Goal: Task Accomplishment & Management: Manage account settings

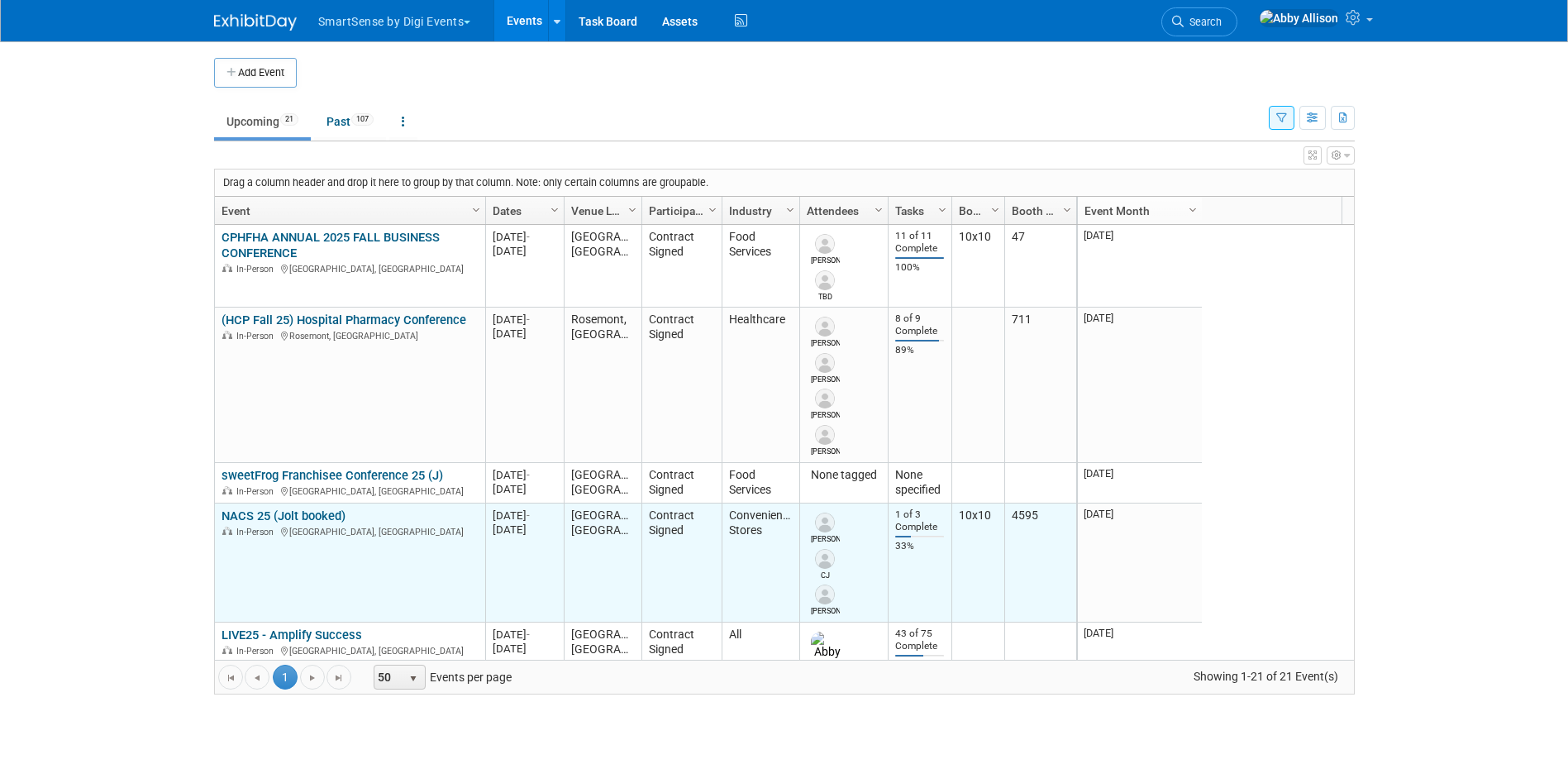
scroll to position [99, 0]
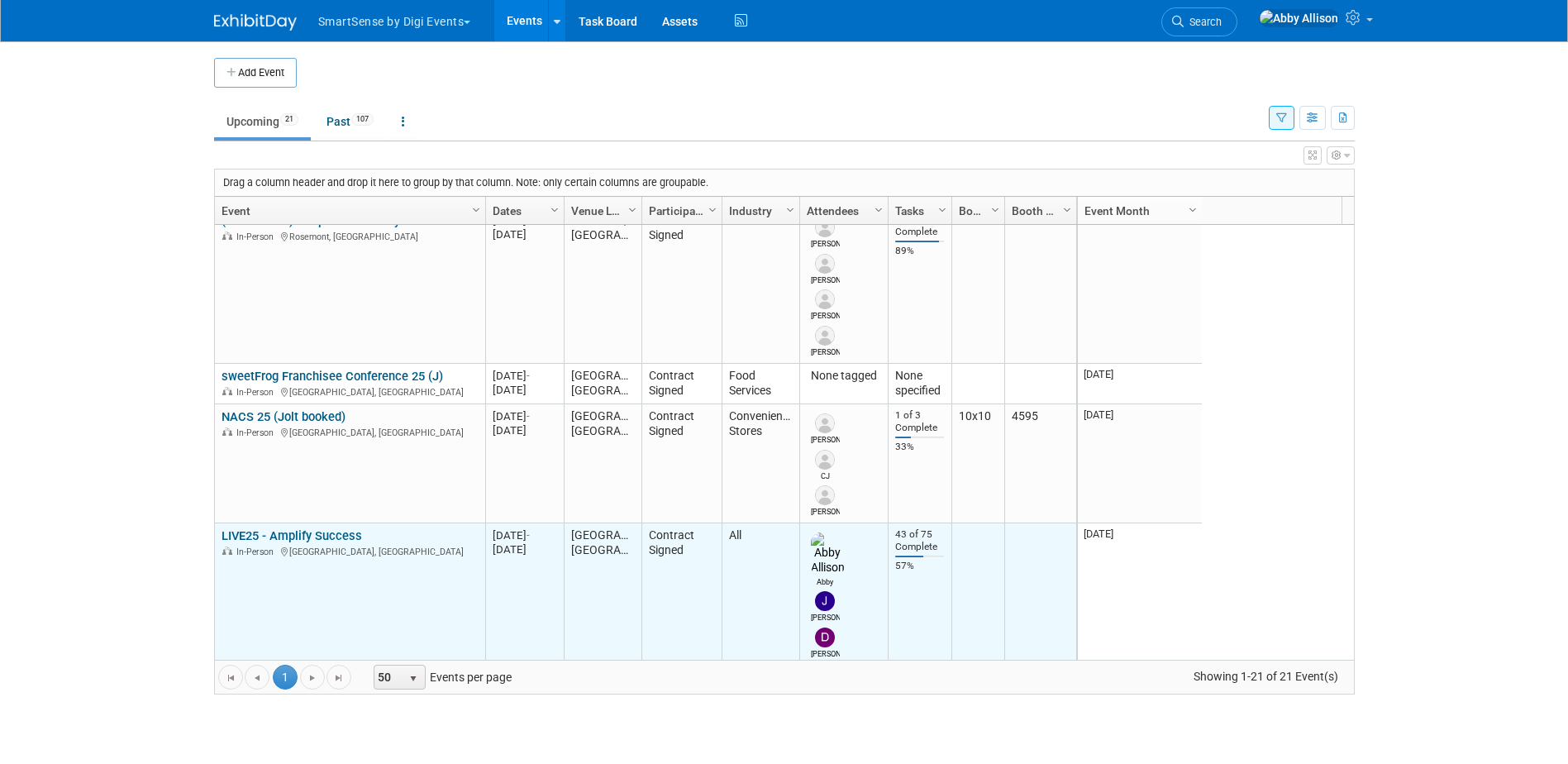
click at [314, 530] on link "LIVE25 - Amplify Success" at bounding box center [292, 536] width 141 height 15
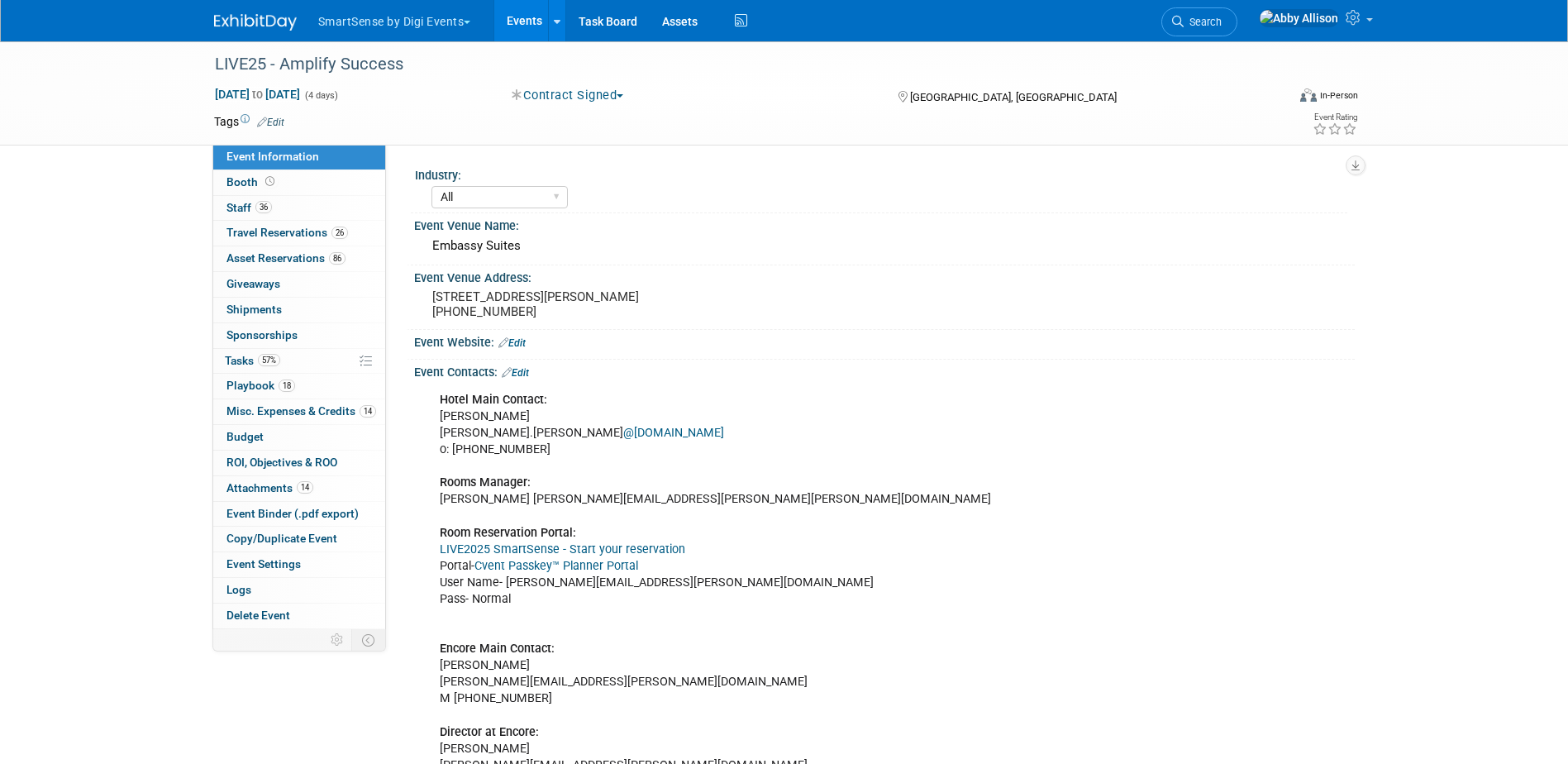
select select "All"
click at [244, 389] on span "Playbook 18" at bounding box center [261, 385] width 68 height 13
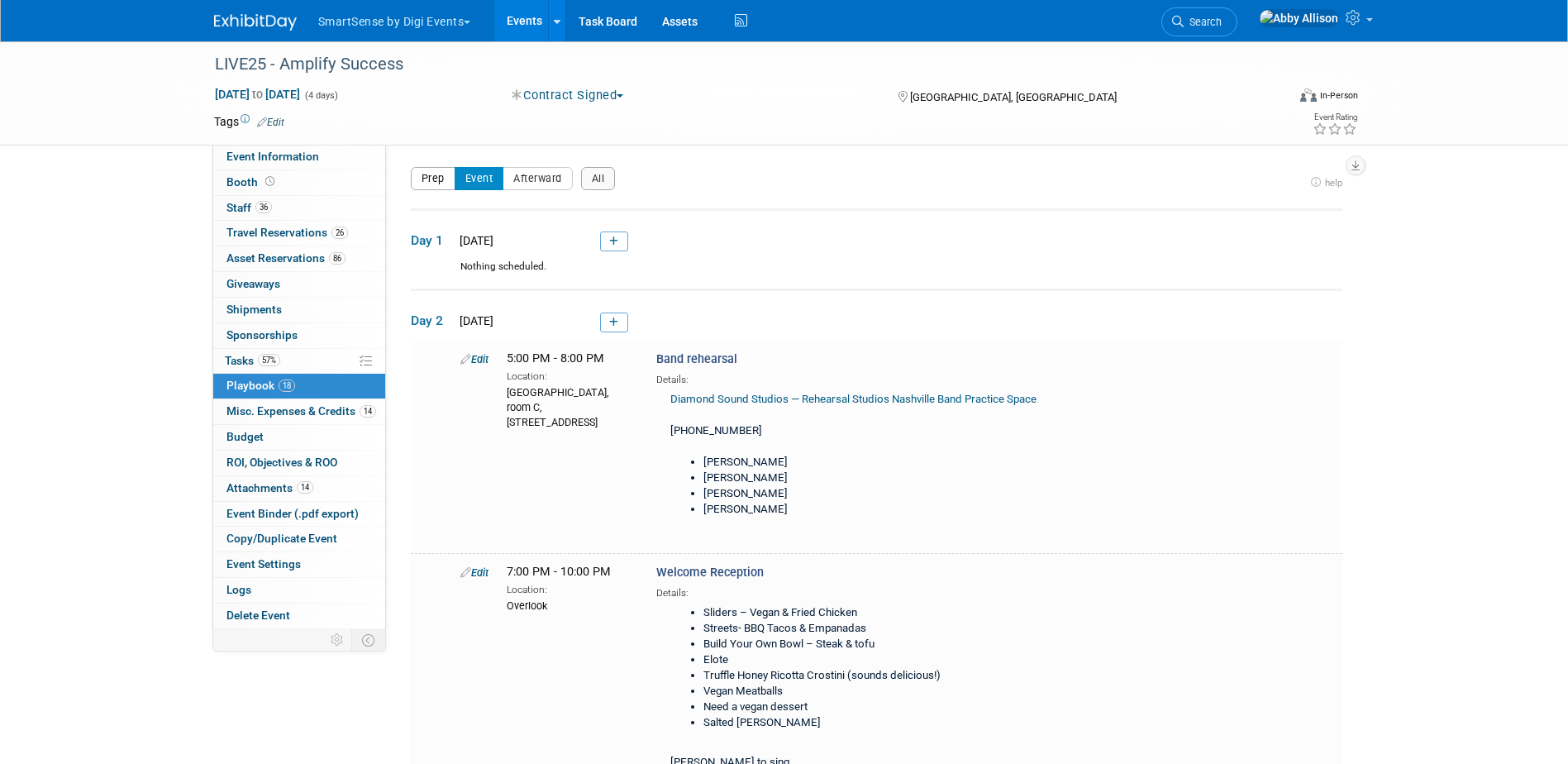
click at [437, 179] on button "Prep" at bounding box center [433, 179] width 45 height 23
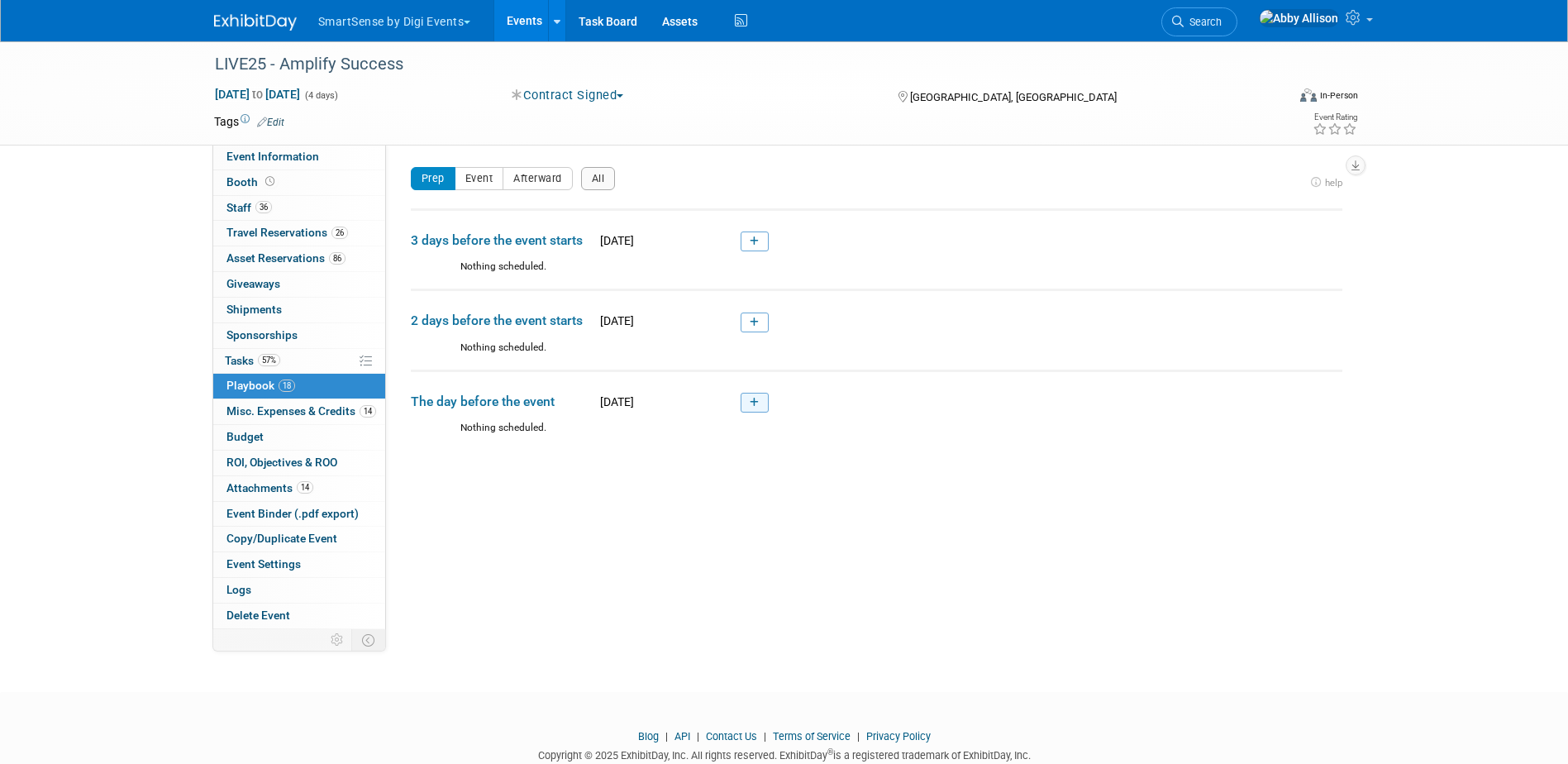
click at [761, 398] on link at bounding box center [755, 402] width 29 height 20
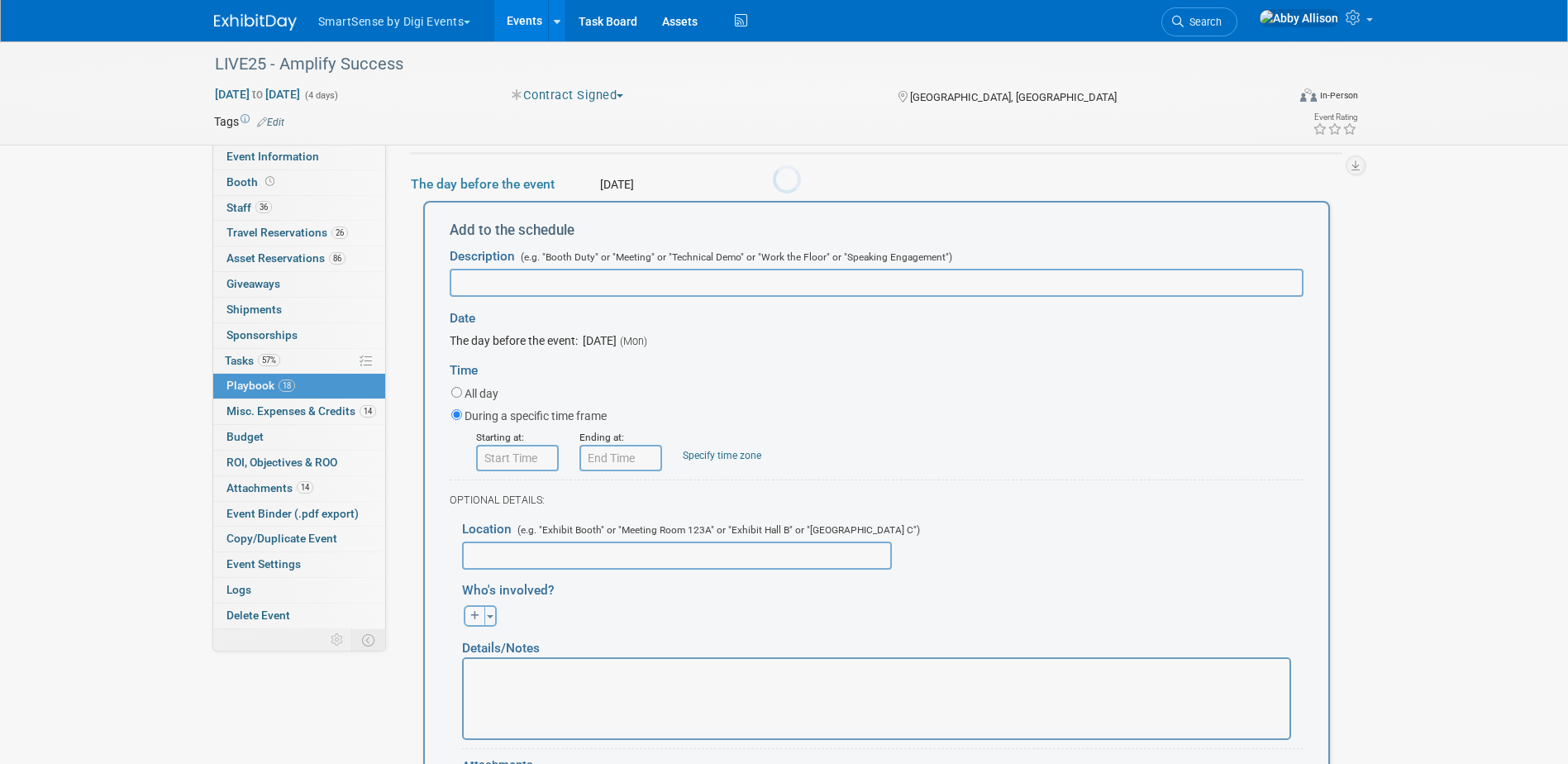
scroll to position [216, 0]
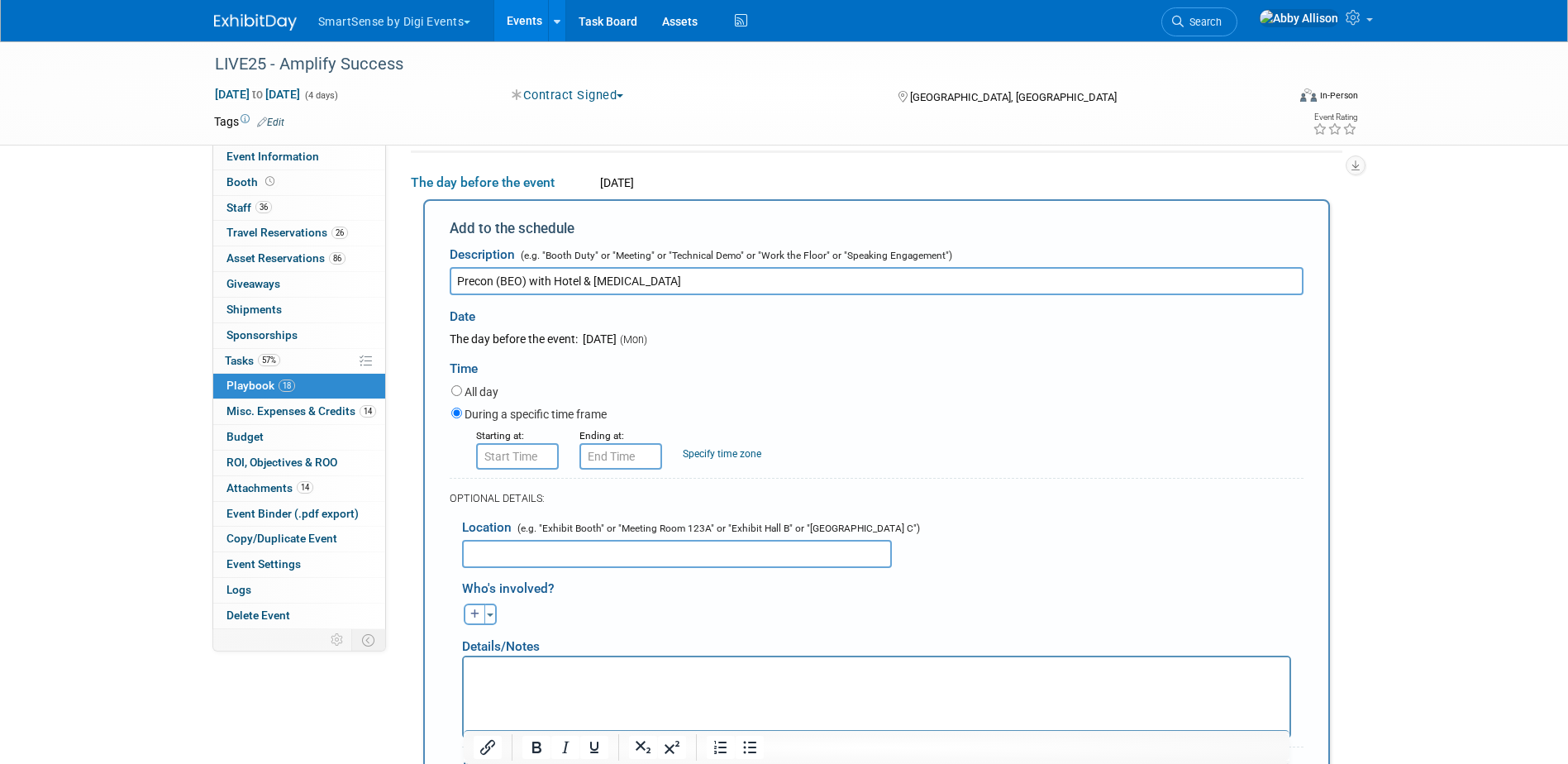
type input "Precon (BEO) with Hotel & [MEDICAL_DATA]"
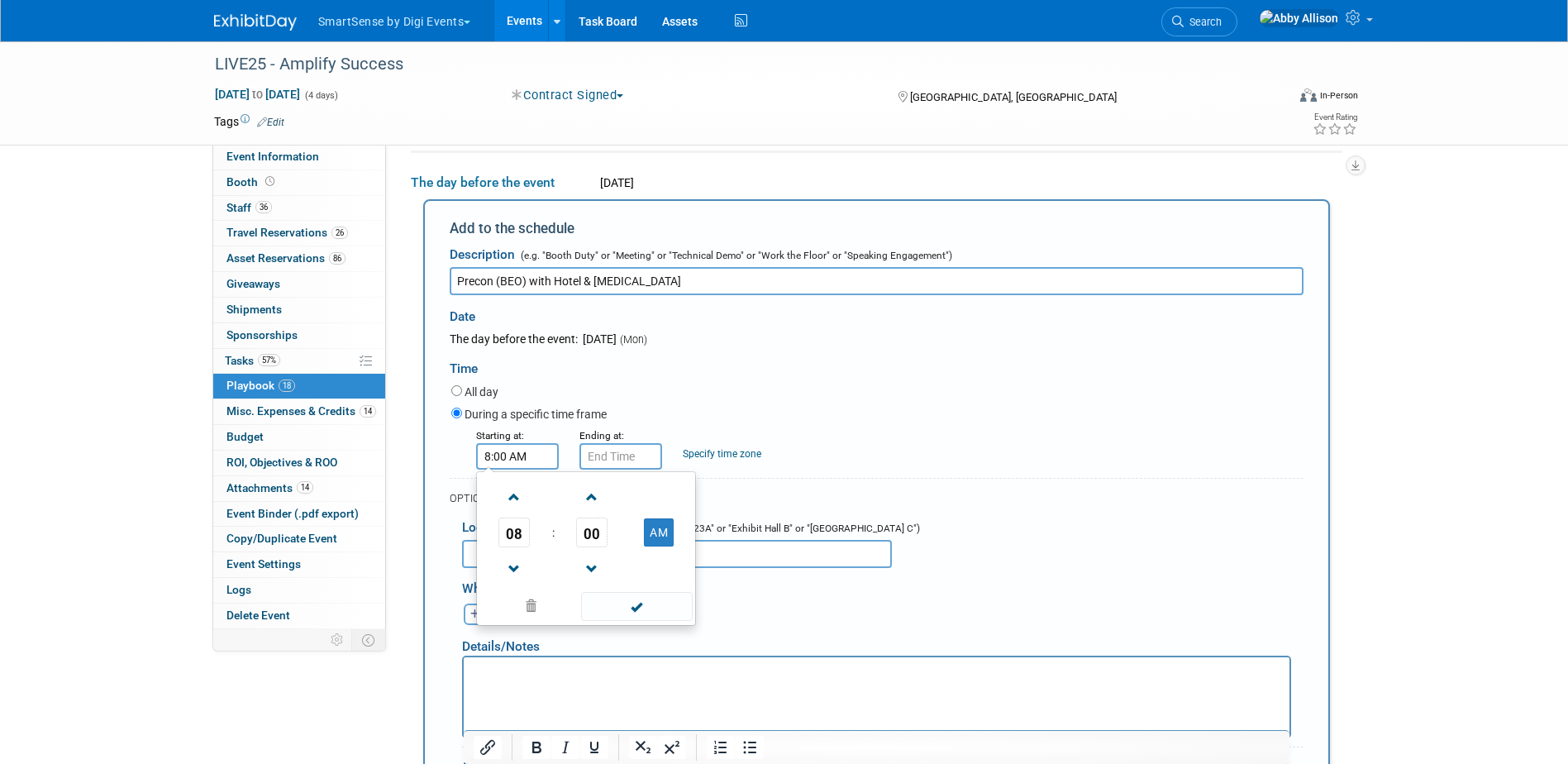
click at [500, 460] on input "8:00 AM" at bounding box center [517, 457] width 83 height 27
click at [515, 540] on span "08" at bounding box center [513, 532] width 31 height 29
click at [657, 500] on td "03" at bounding box center [666, 498] width 53 height 45
click at [585, 534] on span "00" at bounding box center [591, 532] width 31 height 29
click at [618, 504] on td "10" at bounding box center [612, 498] width 53 height 45
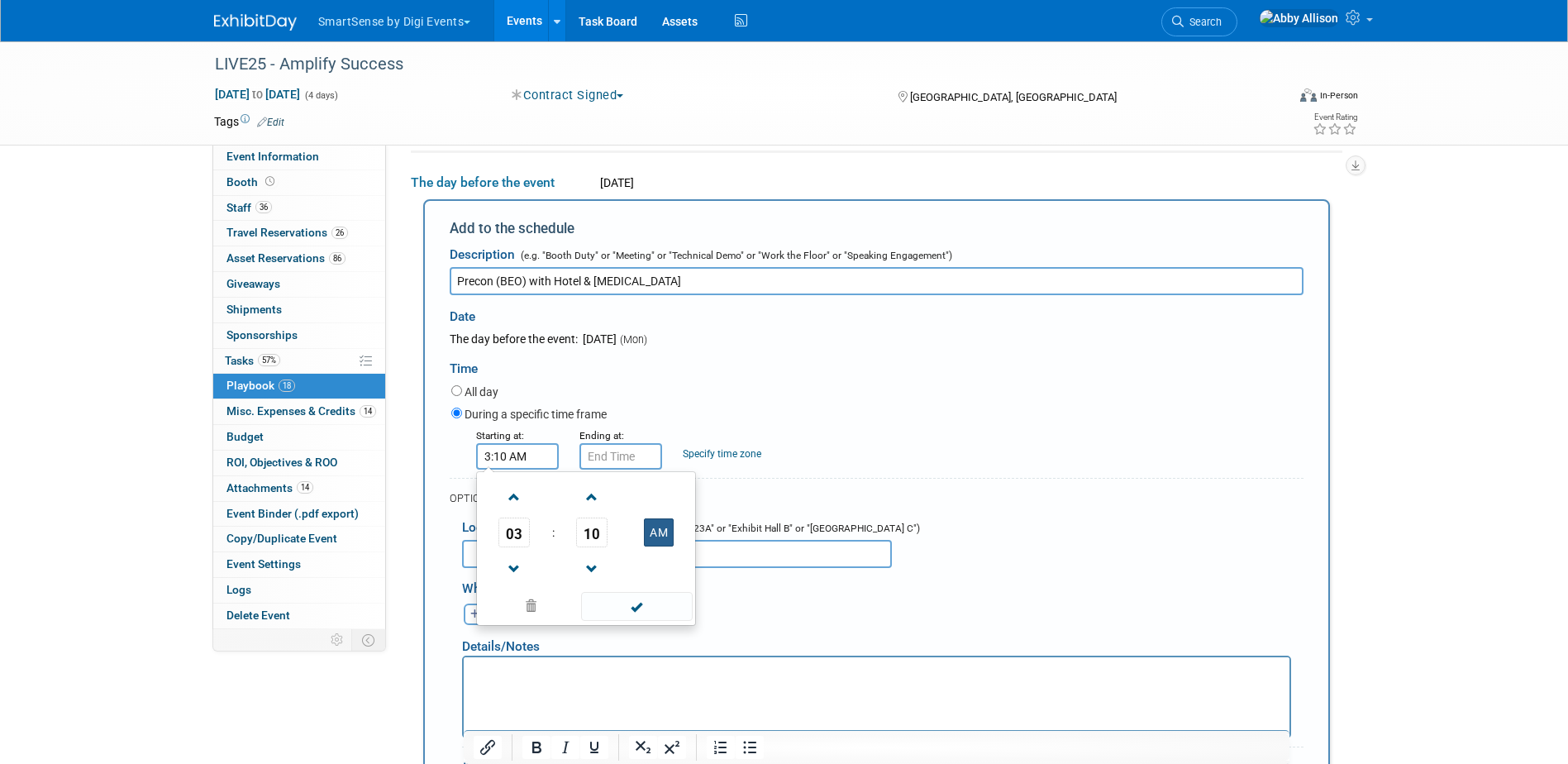
click at [654, 539] on button "AM" at bounding box center [658, 533] width 29 height 29
type input "3:10 PM"
click at [636, 604] on span at bounding box center [636, 606] width 111 height 29
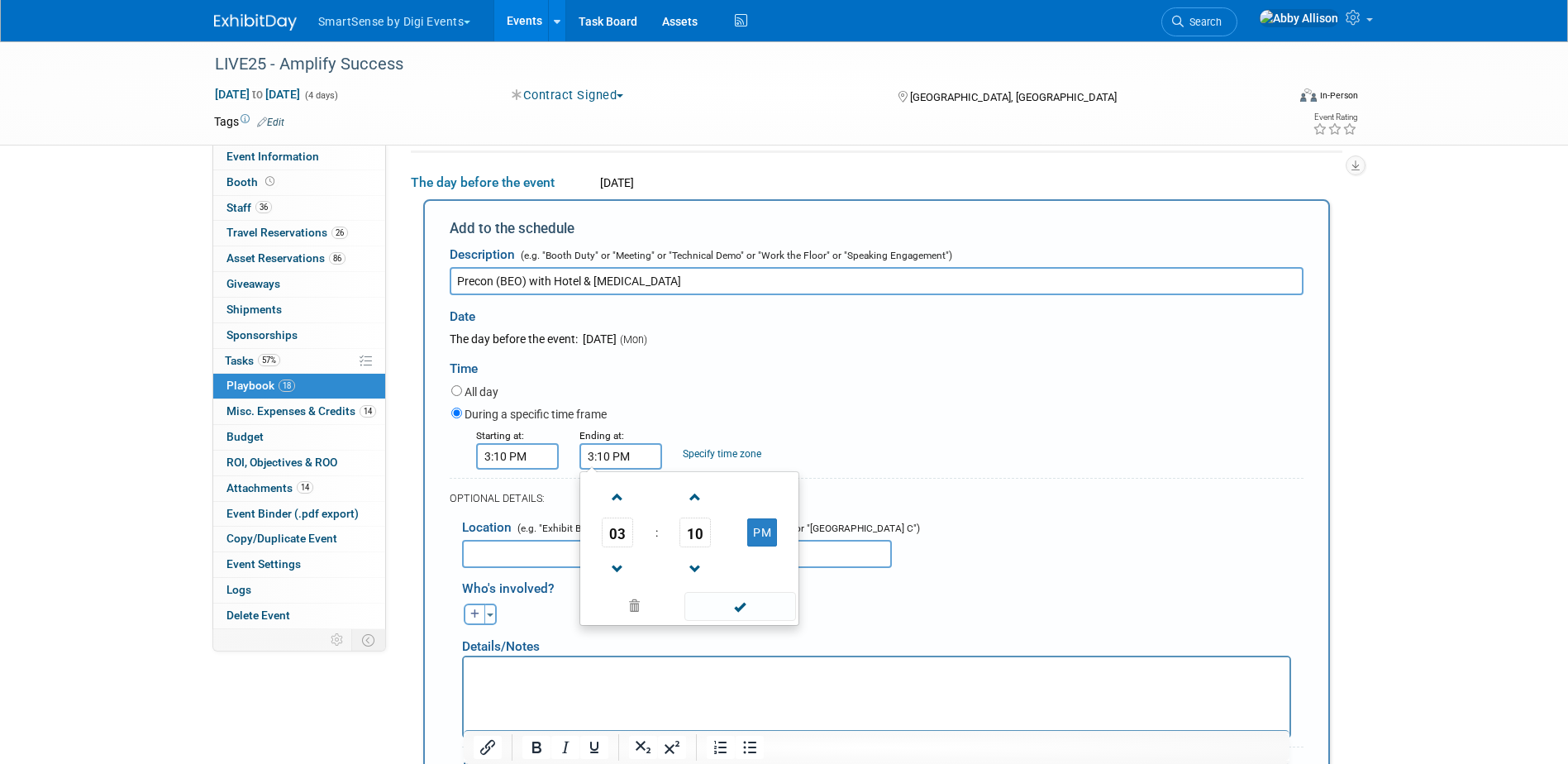
click at [615, 462] on input "3:10 PM" at bounding box center [620, 457] width 83 height 27
click at [616, 506] on span at bounding box center [618, 498] width 29 height 29
type input "4:10 PM"
click at [721, 610] on span at bounding box center [740, 606] width 111 height 29
click at [507, 553] on input "text" at bounding box center [677, 555] width 430 height 29
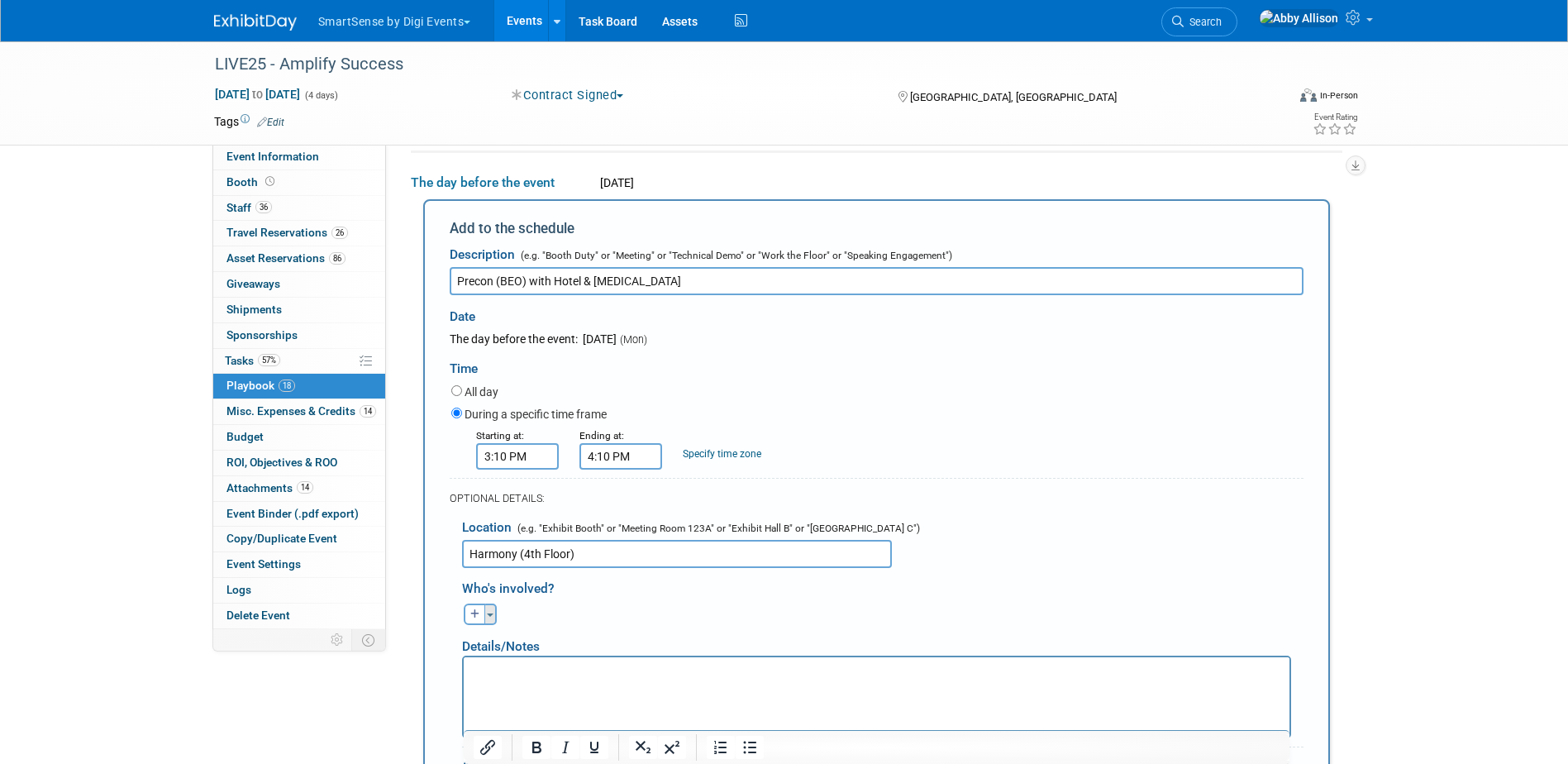
type input "Harmony (4th Floor)"
click at [490, 617] on span "button" at bounding box center [490, 615] width 7 height 3
click at [510, 735] on label "[PERSON_NAME] (me)" at bounding box center [577, 737] width 204 height 29
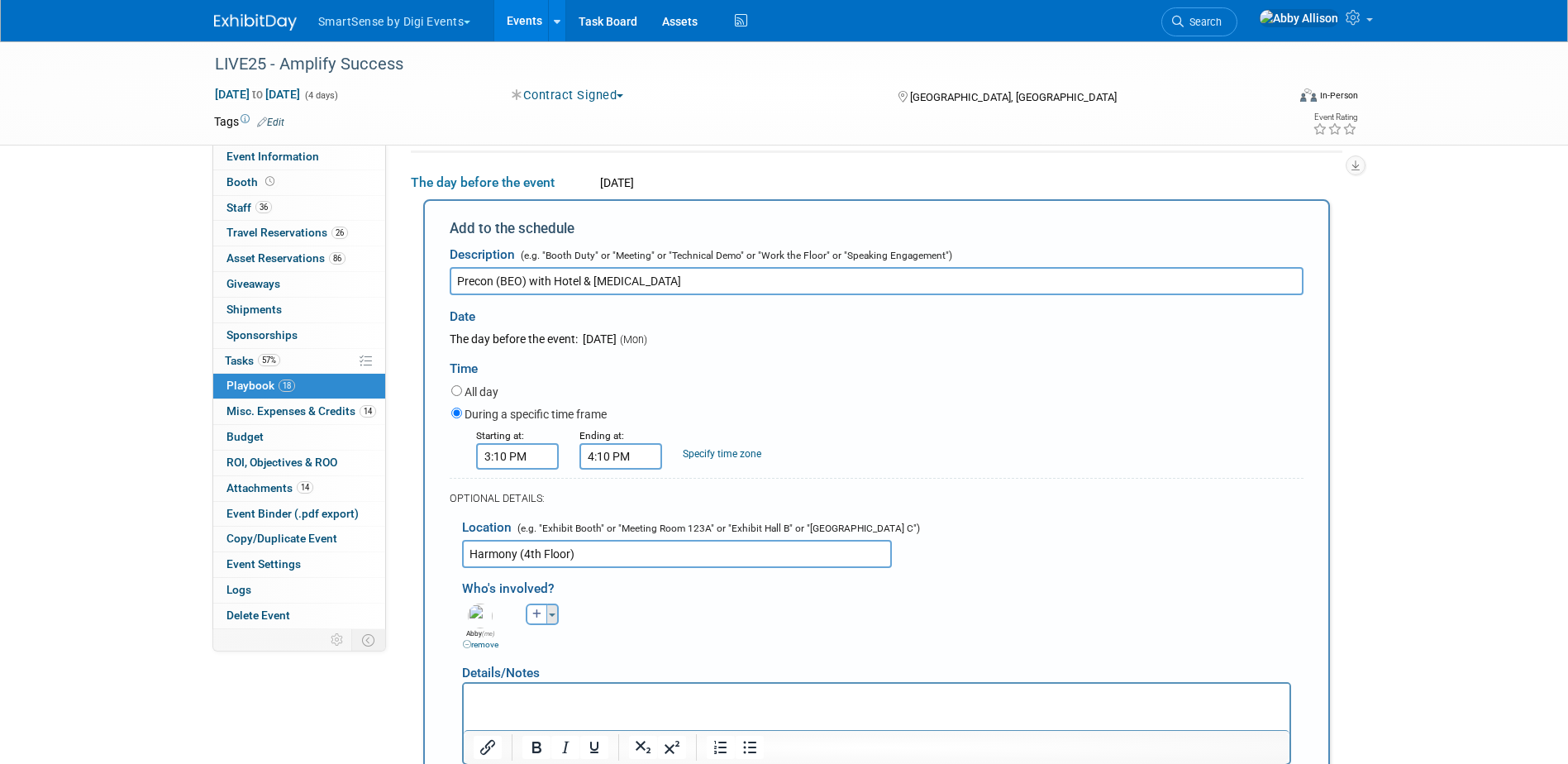
click at [556, 617] on button "Toggle Dropdown" at bounding box center [552, 615] width 12 height 22
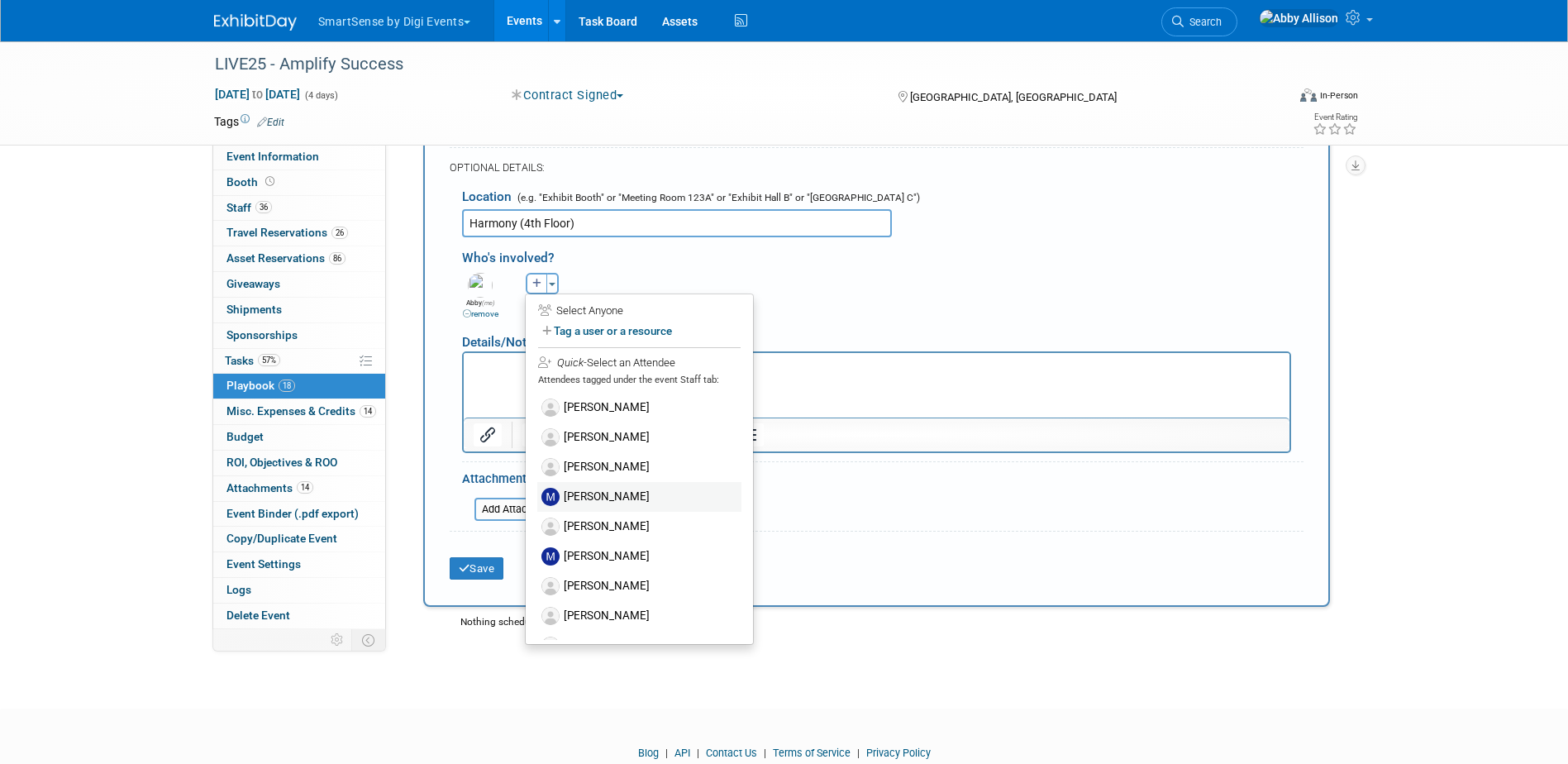
scroll to position [744, 0]
click at [629, 555] on label "[PERSON_NAME]" at bounding box center [639, 555] width 204 height 29
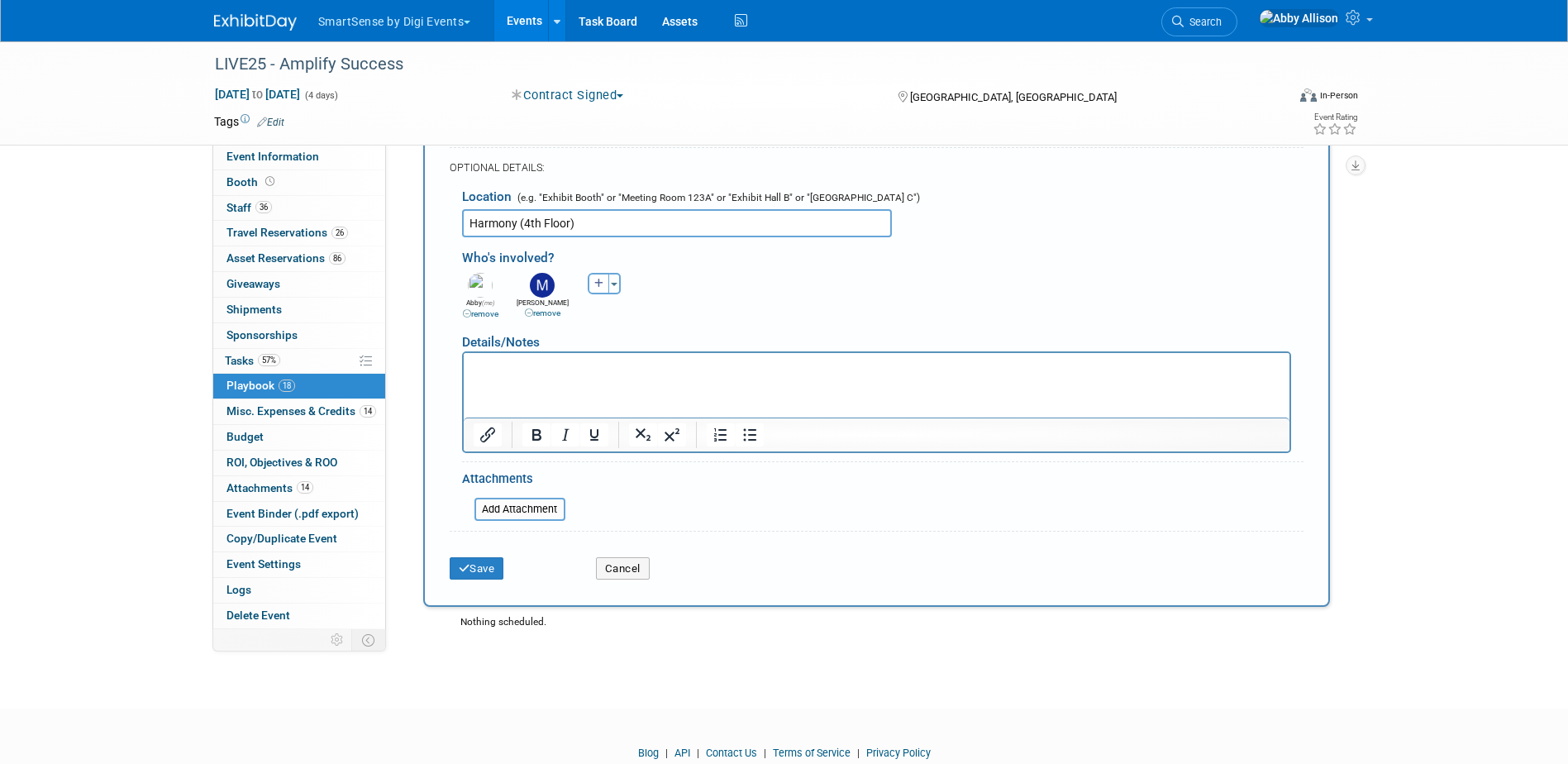
click at [568, 376] on html at bounding box center [876, 363] width 825 height 23
click at [474, 573] on button "Save" at bounding box center [476, 569] width 54 height 23
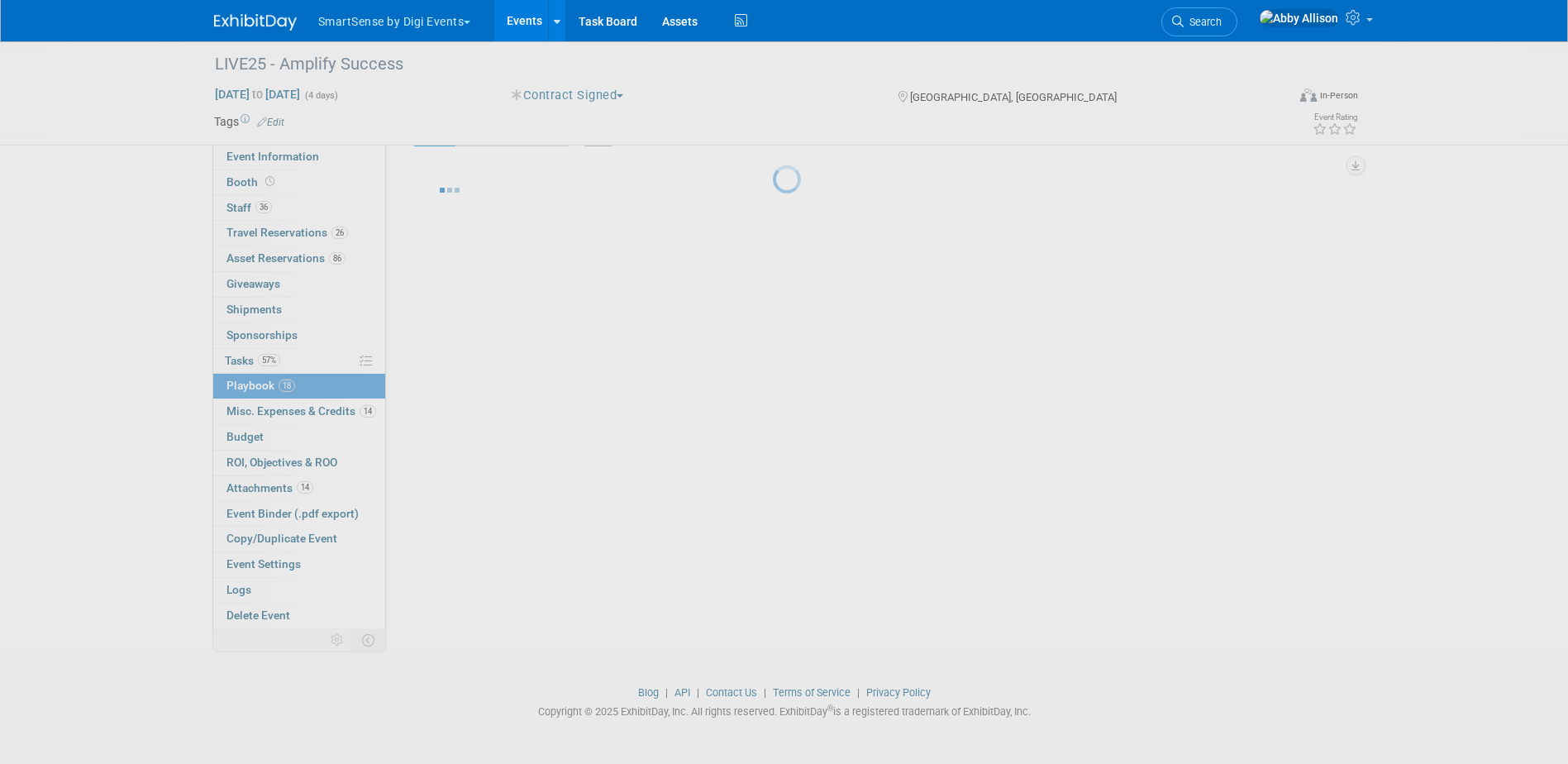
scroll to position [44, 0]
